Goal: Information Seeking & Learning: Understand process/instructions

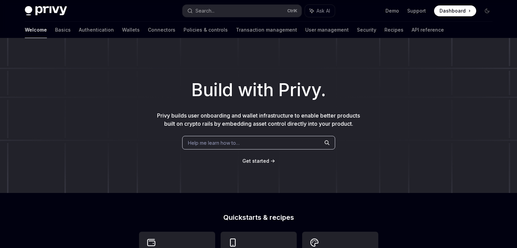
scroll to position [166, 0]
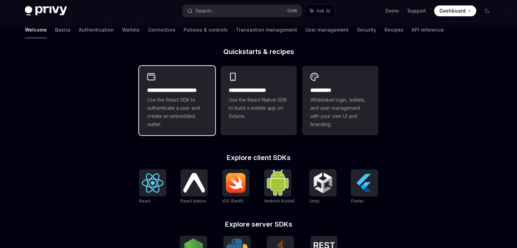
click at [178, 114] on span "Use the React SDK to authenticate a user and create an embedded wallet." at bounding box center [177, 112] width 60 height 33
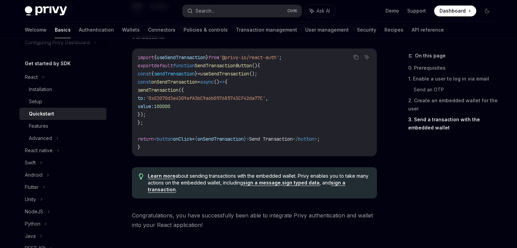
scroll to position [737, 0]
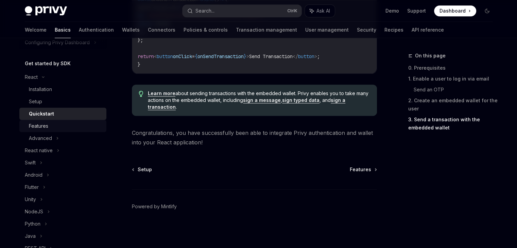
click at [50, 128] on div "Features" at bounding box center [65, 126] width 73 height 8
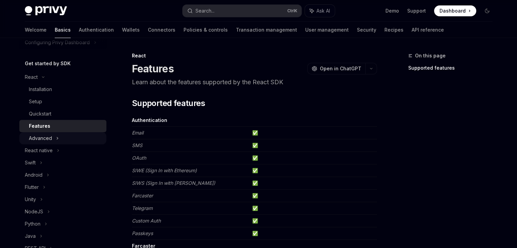
click at [37, 133] on div "Advanced" at bounding box center [62, 138] width 87 height 12
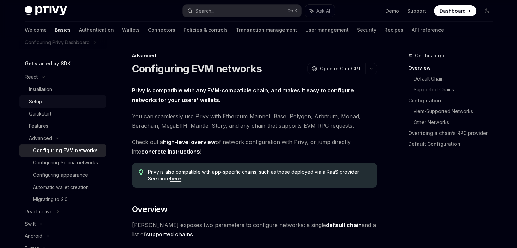
click at [44, 101] on div "Setup" at bounding box center [65, 101] width 73 height 8
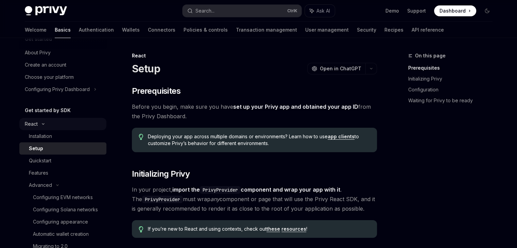
scroll to position [13, 0]
click at [41, 126] on icon at bounding box center [43, 124] width 8 height 3
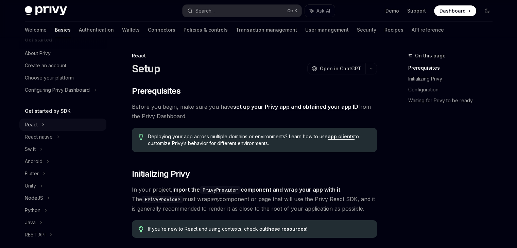
click at [42, 126] on icon at bounding box center [43, 125] width 3 height 8
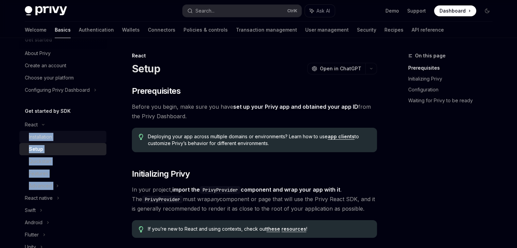
click at [41, 134] on div "Installation" at bounding box center [40, 137] width 23 height 8
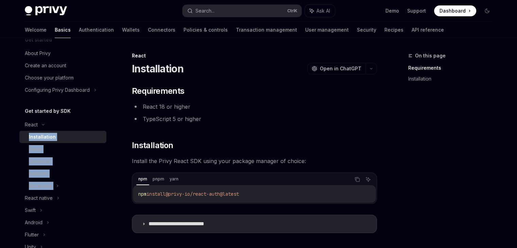
scroll to position [86, 0]
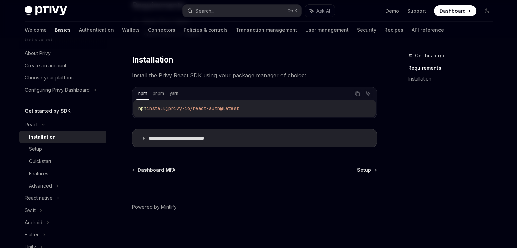
click at [204, 172] on div "Dashboard MFA Setup" at bounding box center [254, 169] width 245 height 7
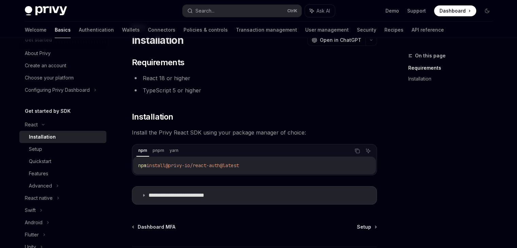
scroll to position [49, 0]
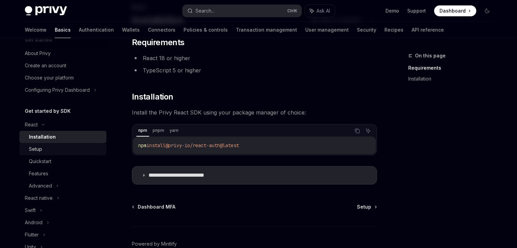
click at [74, 146] on div "Setup" at bounding box center [65, 149] width 73 height 8
type textarea "*"
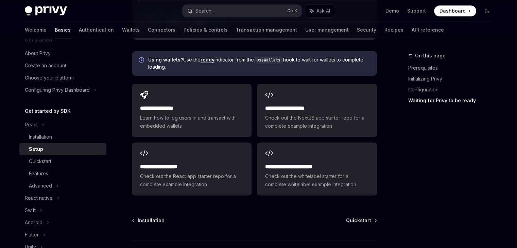
scroll to position [883, 0]
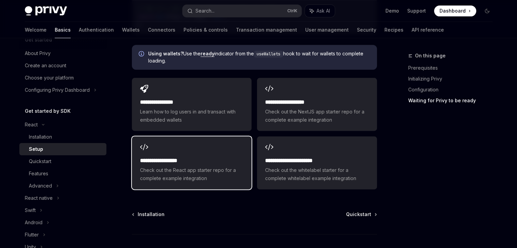
click at [222, 157] on h2 "**********" at bounding box center [191, 161] width 103 height 8
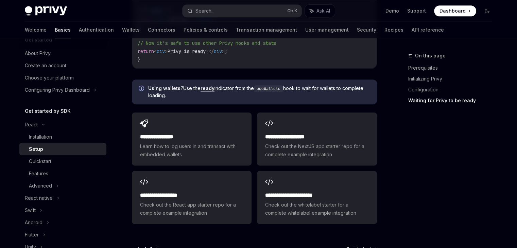
scroll to position [850, 0]
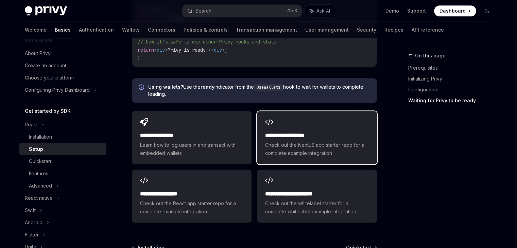
click at [274, 141] on span "Check out the NextJS app starter repo for a complete example integration" at bounding box center [316, 149] width 103 height 16
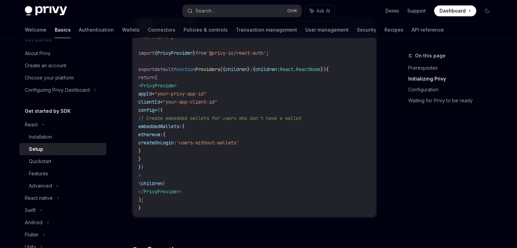
scroll to position [260, 0]
drag, startPoint x: 160, startPoint y: 125, endPoint x: 166, endPoint y: 159, distance: 33.7
click at [166, 159] on code "'use client' ; import { PrivyProvider } from '@privy-io/react-auth' ; export de…" at bounding box center [254, 121] width 232 height 179
copy code "embeddedWallets: { ethereum: { createOnLogin: 'users-without-wallets' } }"
click at [285, 135] on code "'use client' ; import { PrivyProvider } from '@privy-io/react-auth' ; export de…" at bounding box center [254, 121] width 232 height 179
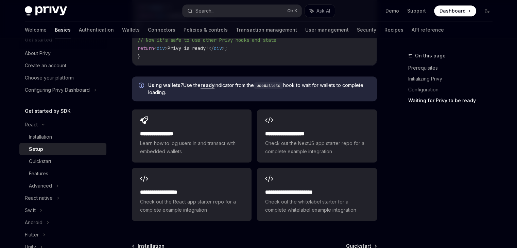
scroll to position [917, 0]
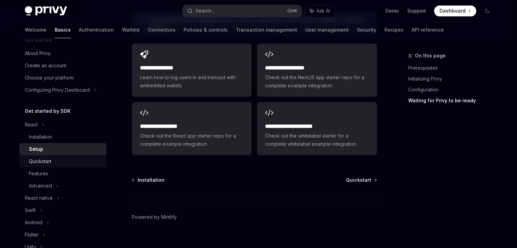
click at [82, 159] on div "Quickstart" at bounding box center [65, 161] width 73 height 8
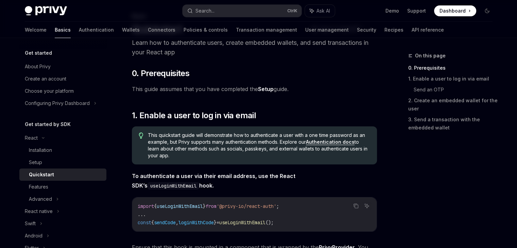
scroll to position [12, 0]
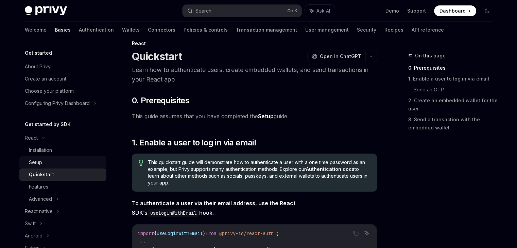
click at [78, 162] on div "Setup" at bounding box center [65, 162] width 73 height 8
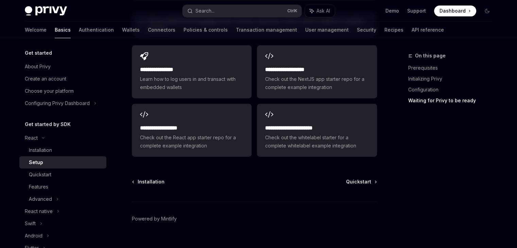
scroll to position [917, 0]
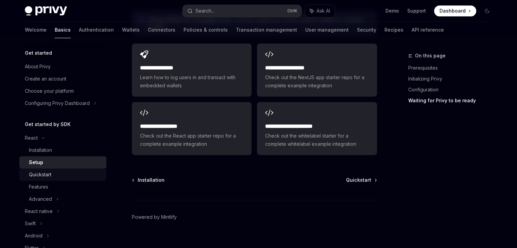
click at [82, 175] on div "Quickstart" at bounding box center [65, 175] width 73 height 8
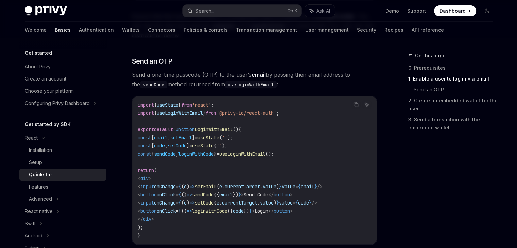
scroll to position [267, 0]
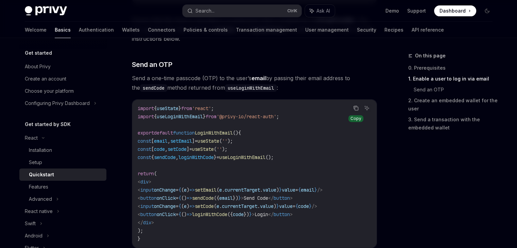
click at [354, 107] on icon "Copy the contents from the code block" at bounding box center [355, 107] width 5 height 5
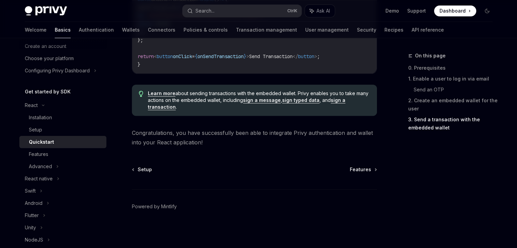
scroll to position [34, 0]
click at [58, 151] on div "Features" at bounding box center [65, 153] width 73 height 8
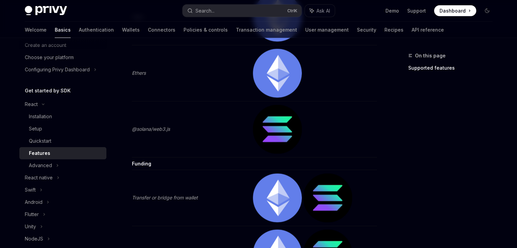
scroll to position [1312, 0]
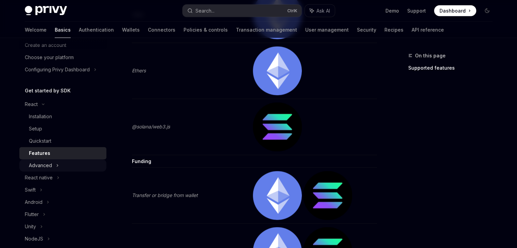
click at [57, 163] on icon at bounding box center [57, 165] width 3 height 8
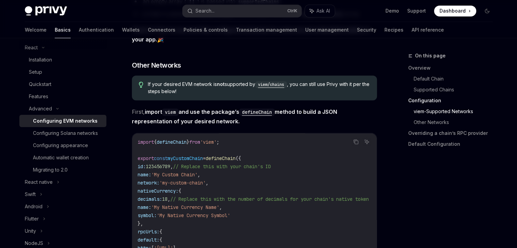
scroll to position [1108, 0]
click at [53, 91] on link "Features" at bounding box center [62, 96] width 87 height 12
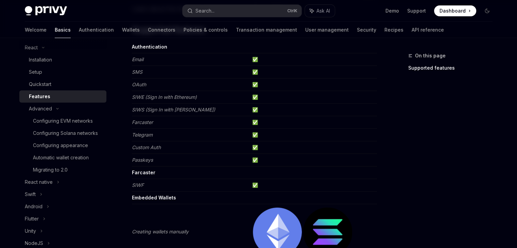
scroll to position [73, 0]
click at [138, 85] on em "OAuth" at bounding box center [139, 85] width 14 height 6
click at [255, 86] on td "✅" at bounding box center [312, 84] width 127 height 13
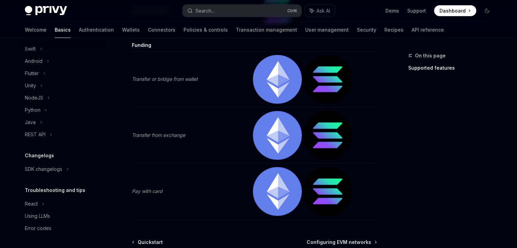
scroll to position [0, 0]
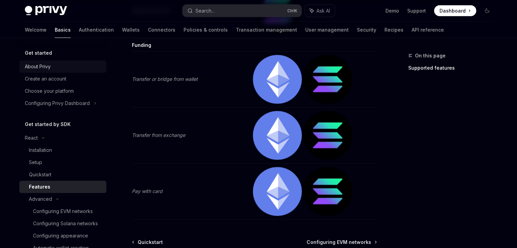
click at [43, 66] on div "About Privy" at bounding box center [38, 66] width 26 height 8
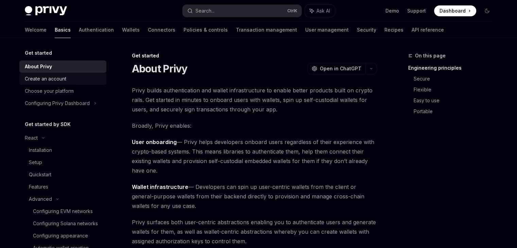
click at [61, 80] on div "Create an account" at bounding box center [45, 79] width 41 height 8
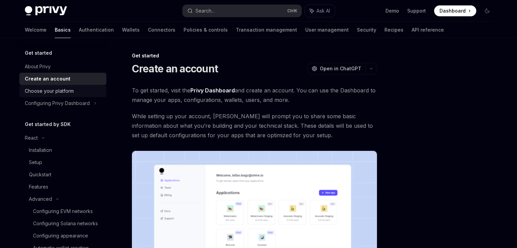
click at [61, 87] on div "Choose your platform" at bounding box center [49, 91] width 49 height 8
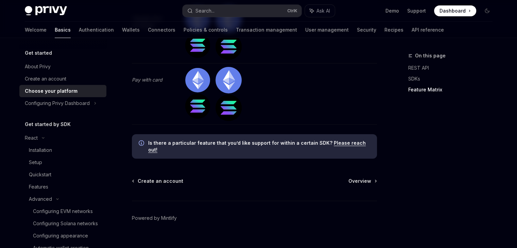
scroll to position [2273, 0]
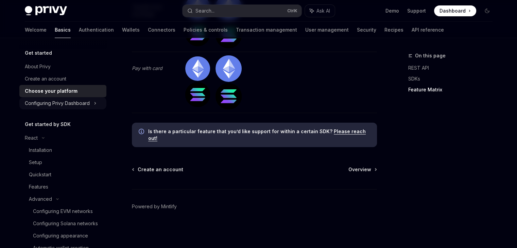
click at [95, 101] on icon at bounding box center [95, 103] width 3 height 8
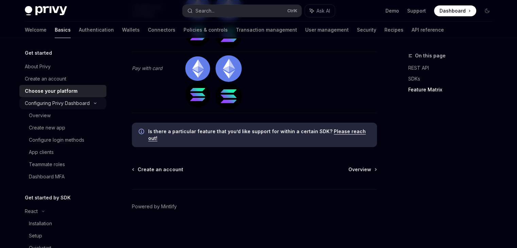
scroll to position [28, 0]
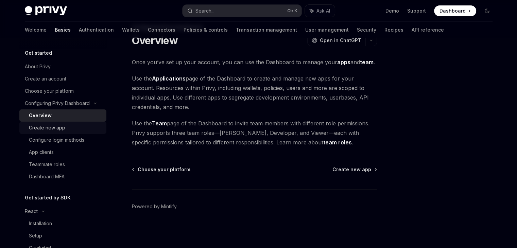
click at [57, 130] on div "Create new app" at bounding box center [47, 128] width 36 height 8
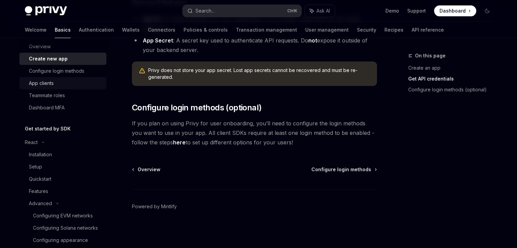
scroll to position [69, 0]
click at [55, 159] on link "Installation" at bounding box center [62, 154] width 87 height 12
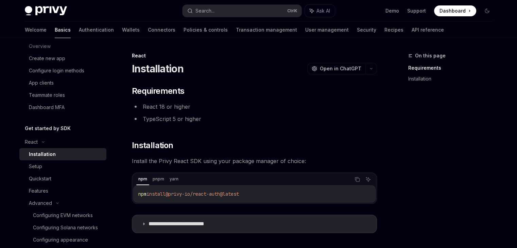
scroll to position [86, 0]
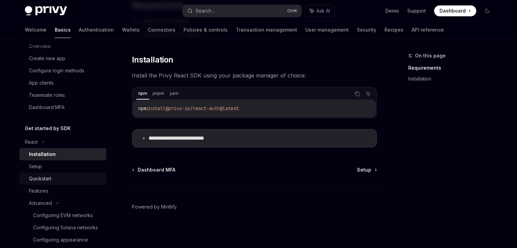
click at [68, 173] on link "Quickstart" at bounding box center [62, 179] width 87 height 12
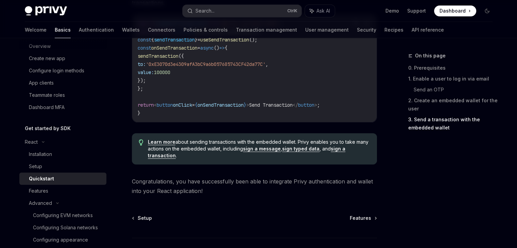
scroll to position [737, 0]
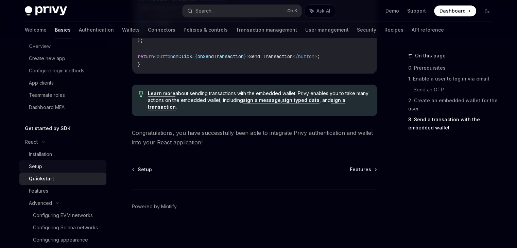
click at [69, 165] on div "Setup" at bounding box center [65, 166] width 73 height 8
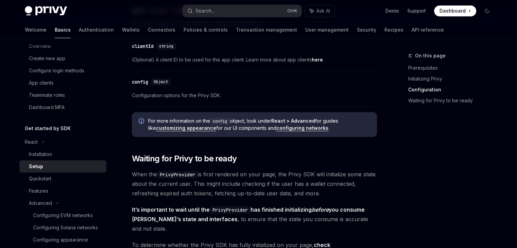
scroll to position [917, 0]
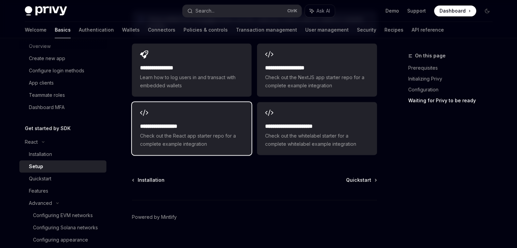
click at [209, 132] on span "Check out the React app starter repo for a complete example integration" at bounding box center [191, 140] width 103 height 16
click at [188, 139] on div "**********" at bounding box center [192, 128] width 120 height 53
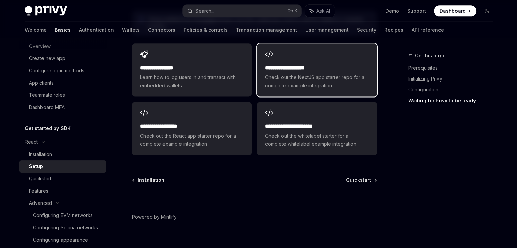
click at [299, 83] on div "**********" at bounding box center [317, 69] width 120 height 53
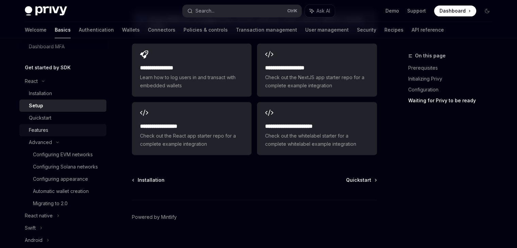
scroll to position [129, 0]
click at [79, 32] on link "Authentication" at bounding box center [96, 30] width 35 height 16
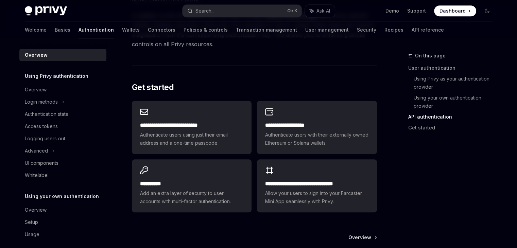
scroll to position [538, 0]
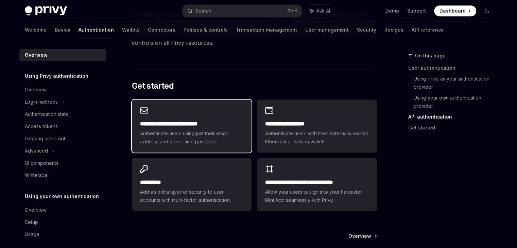
click at [226, 143] on span "Authenticate users using just their email address and a one-time passcode." at bounding box center [191, 137] width 103 height 16
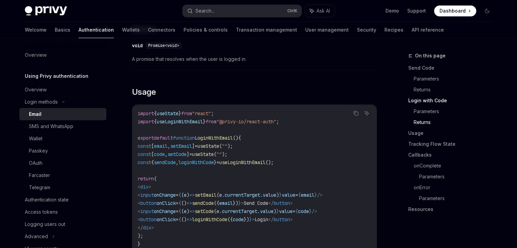
scroll to position [538, 0]
click at [61, 159] on div "OAuth" at bounding box center [65, 163] width 73 height 8
type textarea "*"
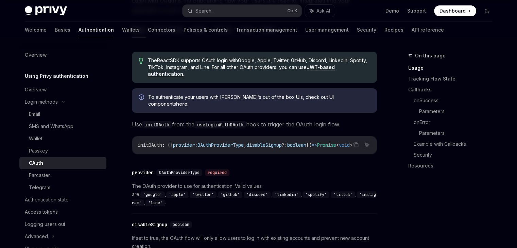
scroll to position [191, 0]
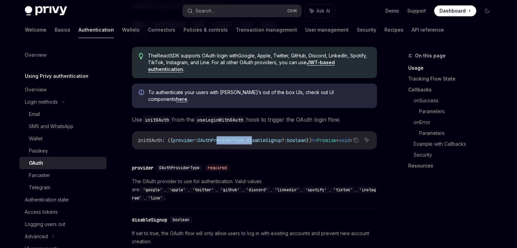
drag, startPoint x: 226, startPoint y: 142, endPoint x: 267, endPoint y: 144, distance: 41.5
click at [267, 144] on div "initOAuth : ({ provider : OAuthProviderType , disableSignup ?: boolean }) => Pr…" at bounding box center [254, 140] width 244 height 18
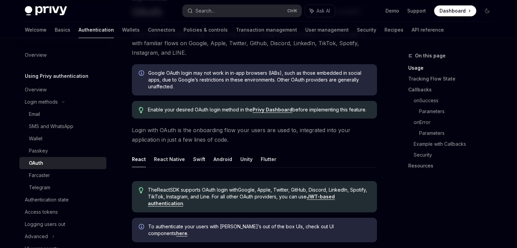
scroll to position [56, 0]
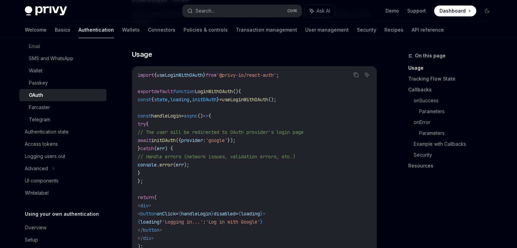
scroll to position [410, 0]
click at [358, 72] on icon "Copy the contents from the code block" at bounding box center [355, 74] width 5 height 5
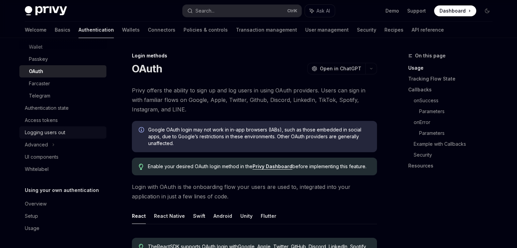
scroll to position [0, 0]
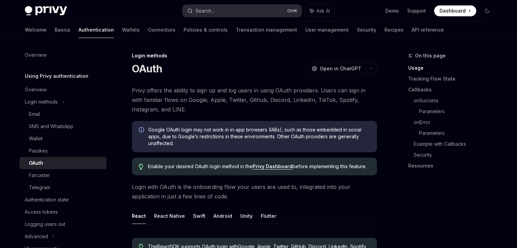
click at [281, 8] on button "Search... Ctrl K" at bounding box center [241, 11] width 119 height 12
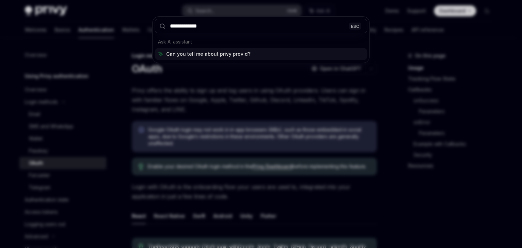
type input "**********"
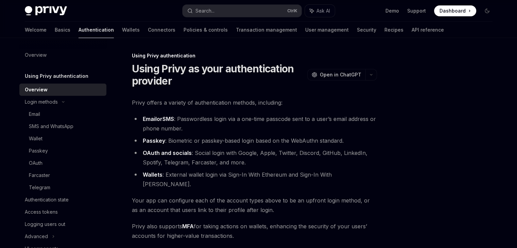
click at [201, 137] on li "Passkey : Biometric or passkey-based login based on the WebAuthn standard." at bounding box center [254, 141] width 245 height 10
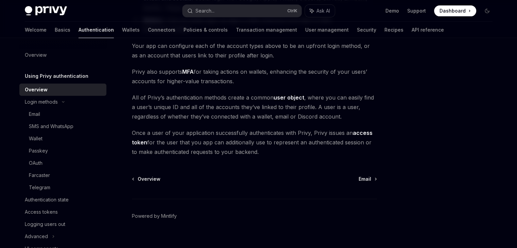
scroll to position [155, 0]
click at [48, 162] on div "OAuth" at bounding box center [65, 163] width 73 height 8
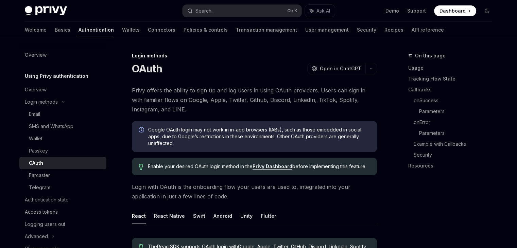
type textarea "*"
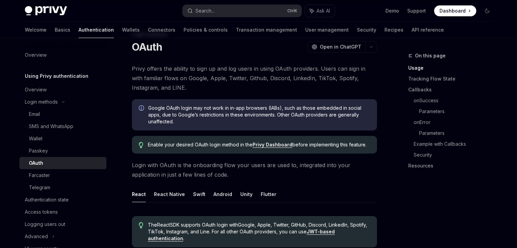
scroll to position [20, 0]
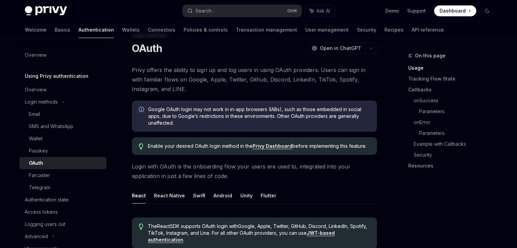
click at [270, 147] on link "Privy Dashboard" at bounding box center [272, 146] width 40 height 6
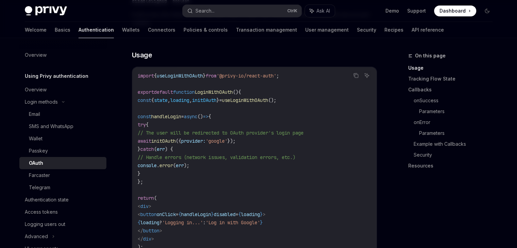
scroll to position [407, 0]
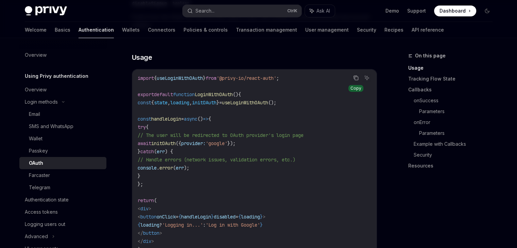
click at [358, 77] on icon "Copy the contents from the code block" at bounding box center [355, 78] width 3 height 3
click at [356, 77] on icon "Copy the contents from the code block" at bounding box center [355, 78] width 3 height 3
click at [234, 12] on button "Search... Ctrl K" at bounding box center [241, 11] width 119 height 12
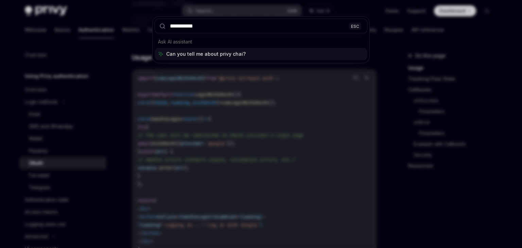
type input "**********"
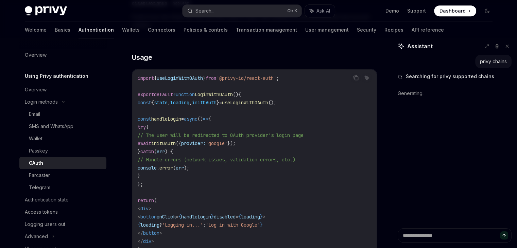
type textarea "*"
click at [222, 8] on button "Search... Ctrl K" at bounding box center [241, 11] width 119 height 12
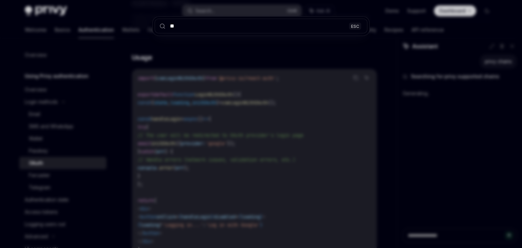
type input "***"
type textarea "*"
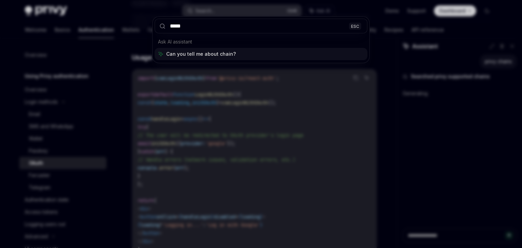
type input "******"
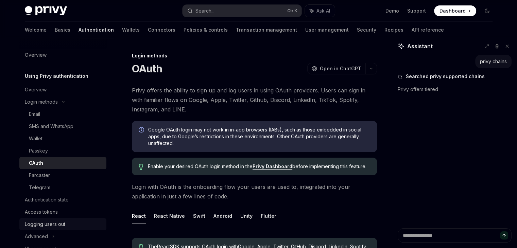
scroll to position [92, 0]
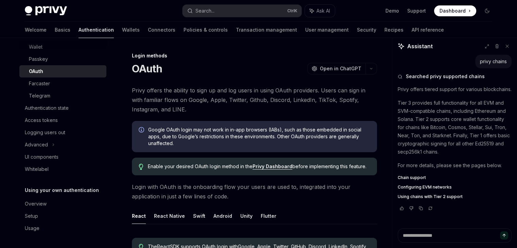
type textarea "*"
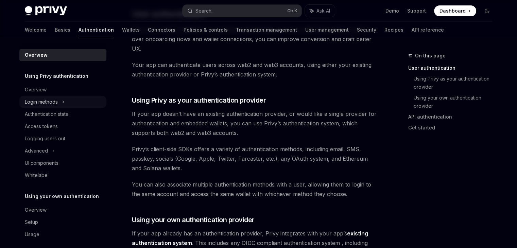
click at [60, 101] on div "Login methods" at bounding box center [62, 102] width 87 height 12
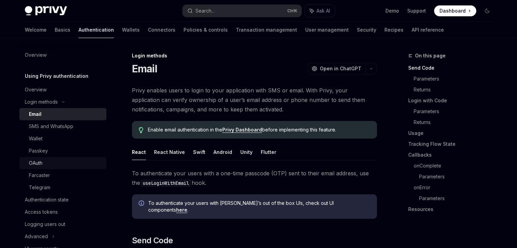
click at [53, 160] on div "OAuth" at bounding box center [65, 163] width 73 height 8
type textarea "*"
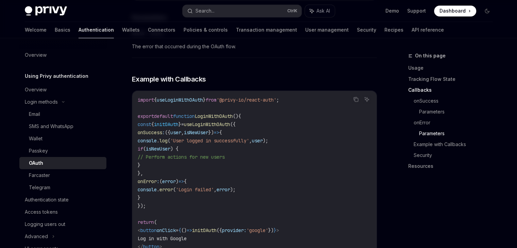
scroll to position [1215, 0]
click at [354, 96] on icon "Copy the contents from the code block" at bounding box center [355, 98] width 5 height 5
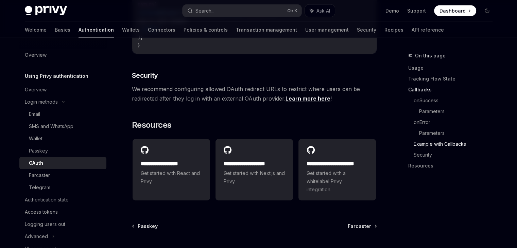
scroll to position [1431, 0]
